Goal: Information Seeking & Learning: Learn about a topic

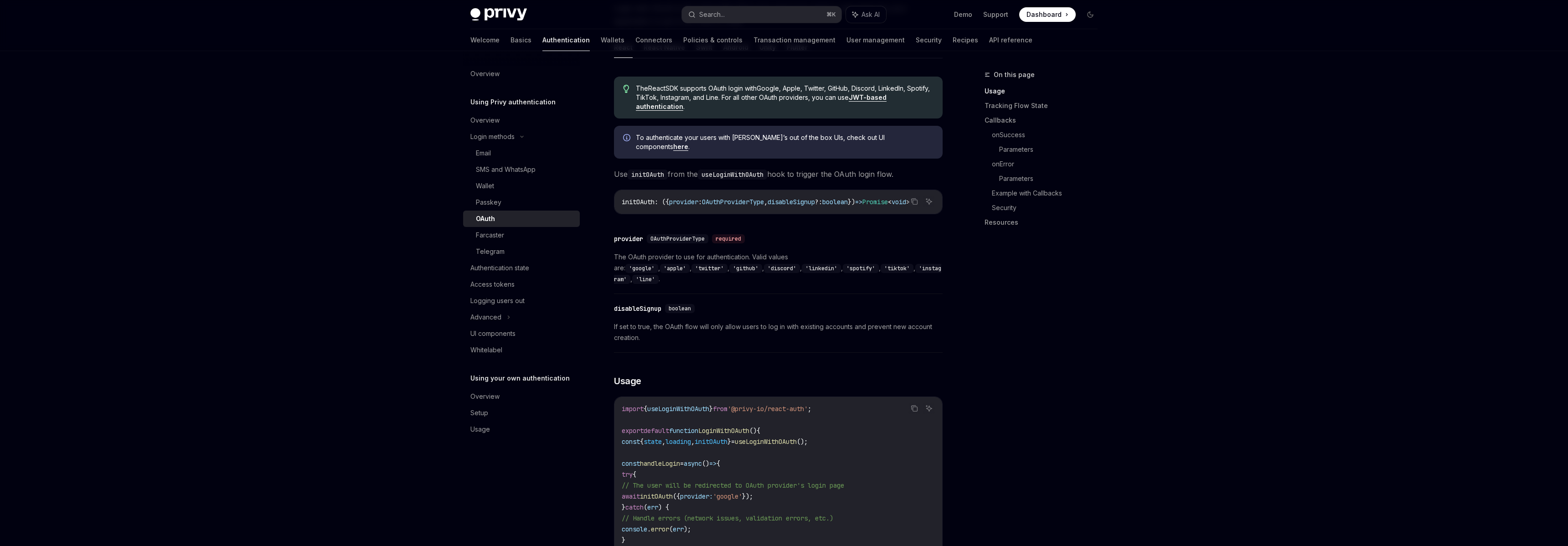
scroll to position [252, 0]
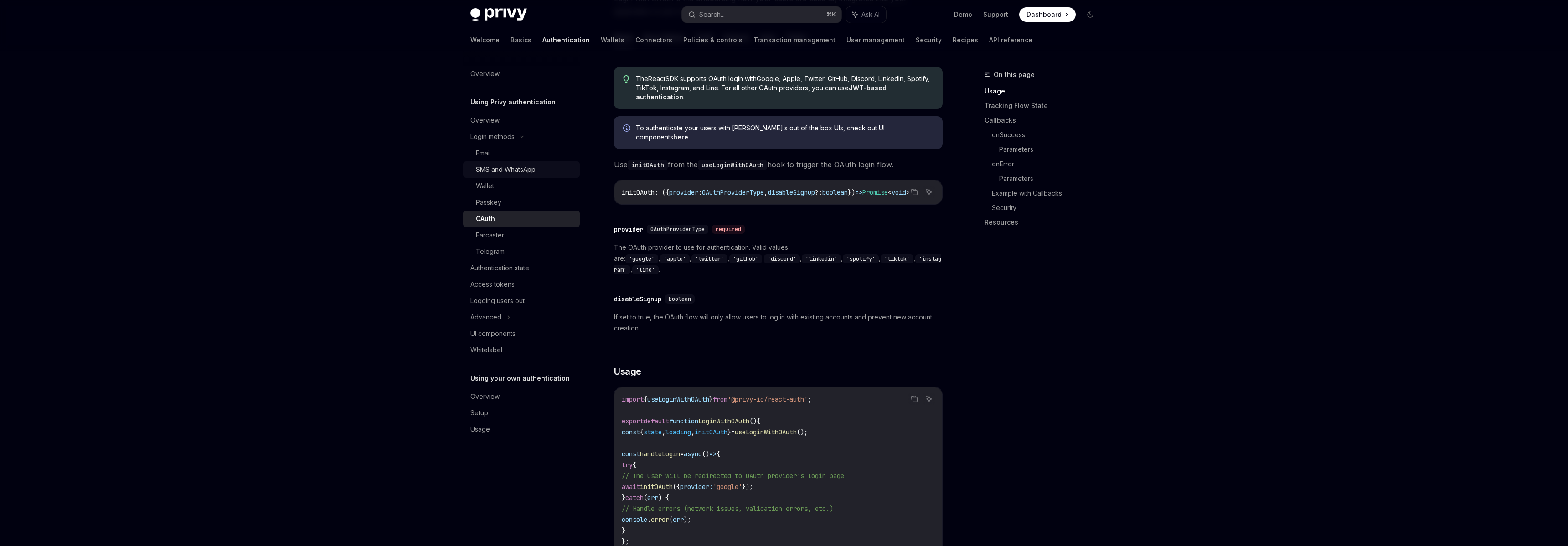
click at [523, 169] on div "SMS and WhatsApp" at bounding box center [506, 170] width 60 height 11
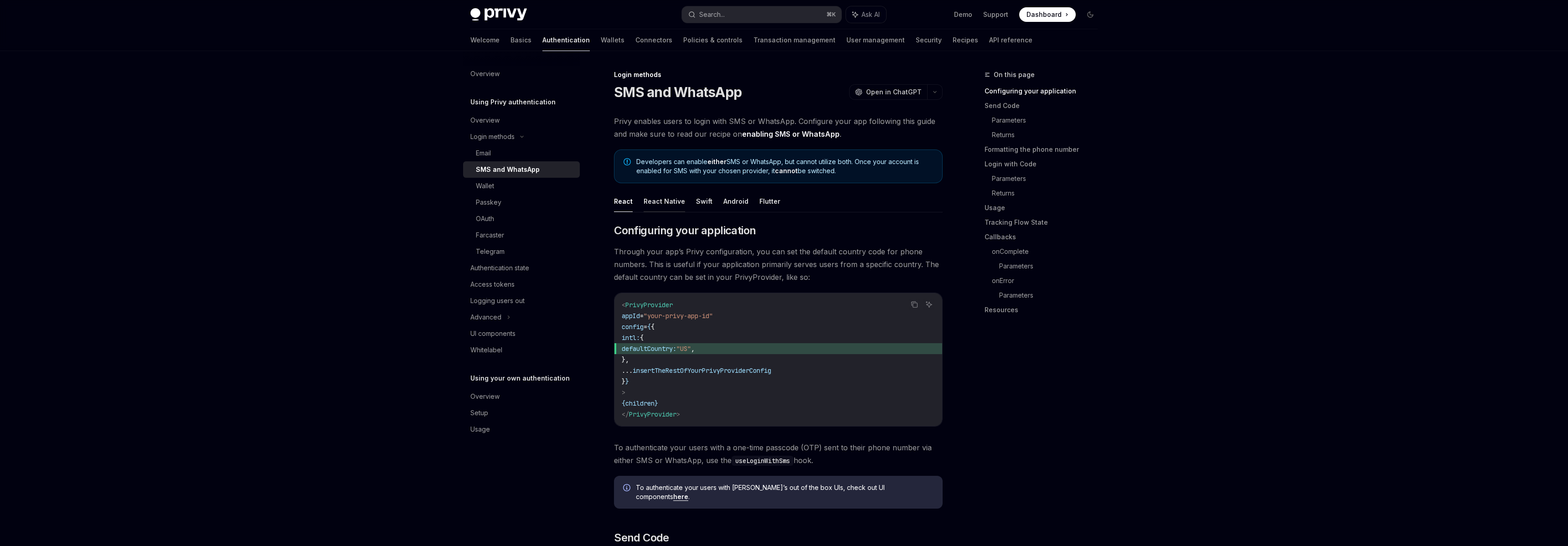
click at [662, 202] on button "React Native" at bounding box center [664, 201] width 41 height 21
type textarea "*"
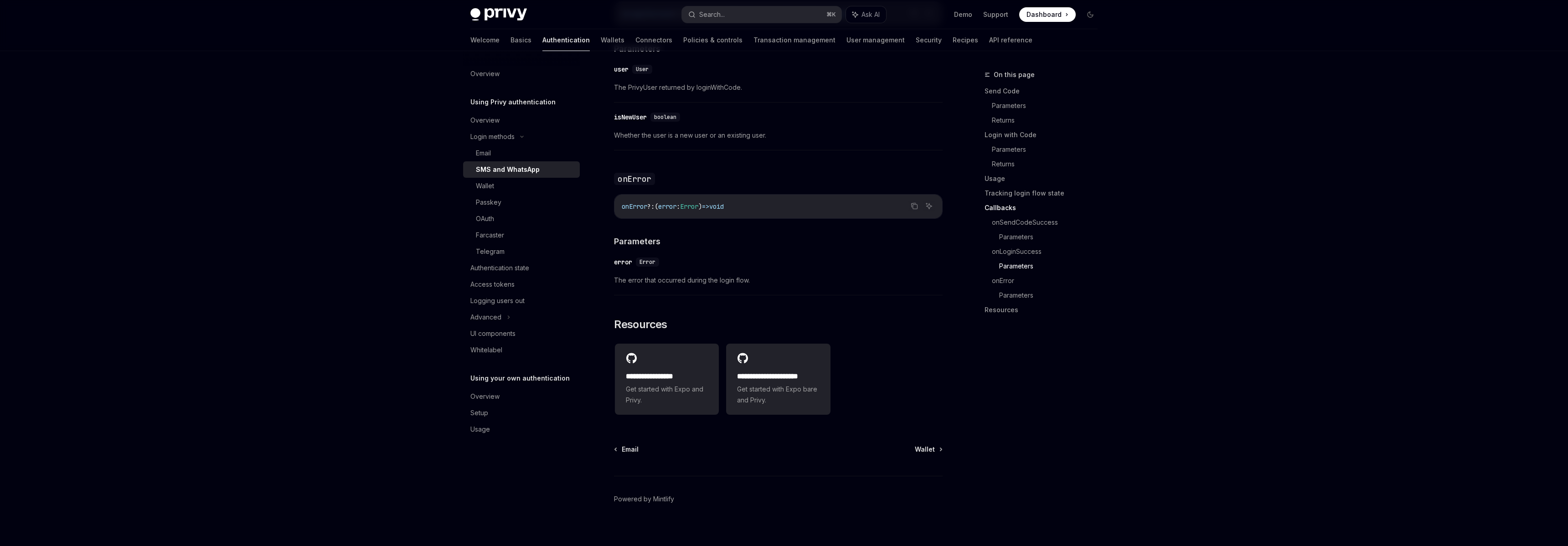
scroll to position [1676, 0]
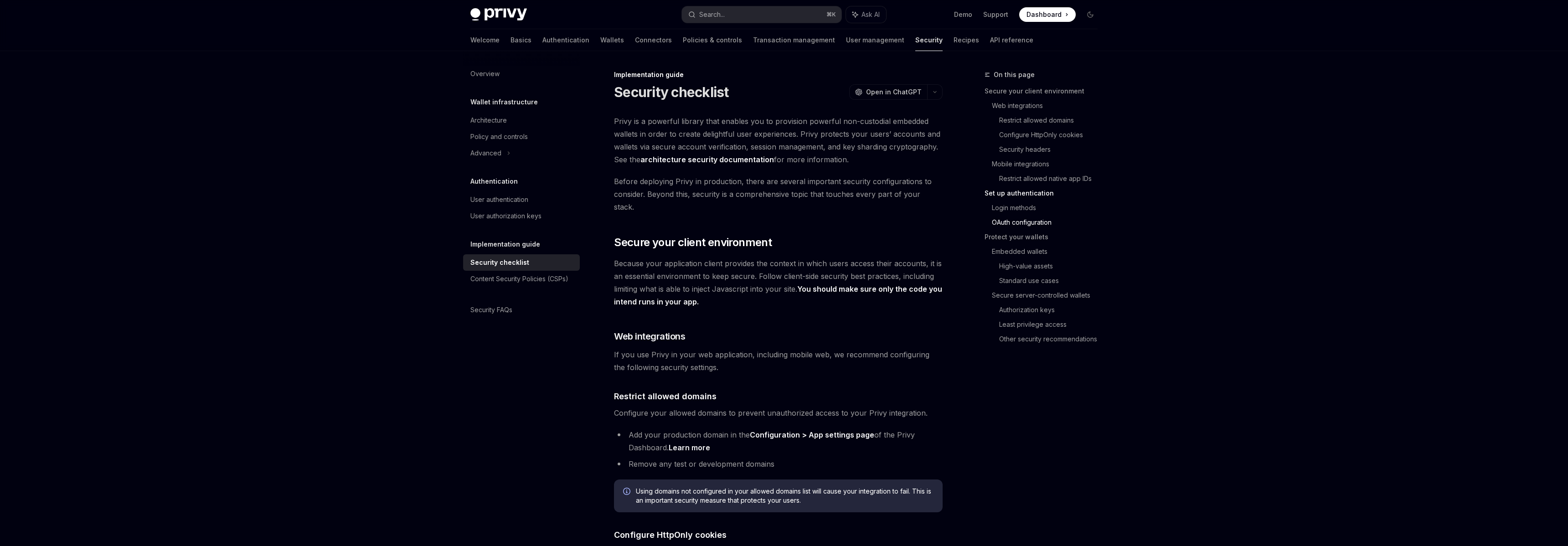
scroll to position [1011, 0]
